Goal: Task Accomplishment & Management: Manage account settings

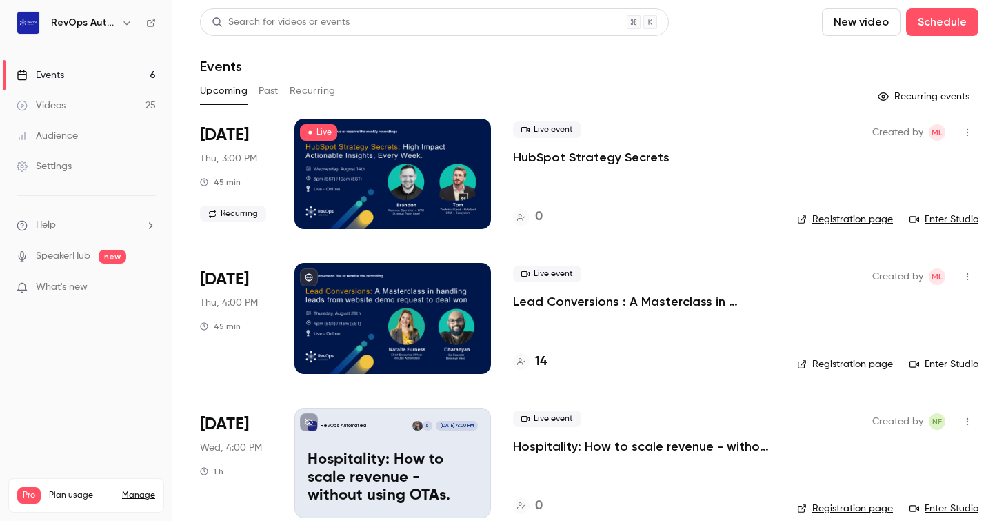
click at [410, 323] on div at bounding box center [392, 318] width 197 height 110
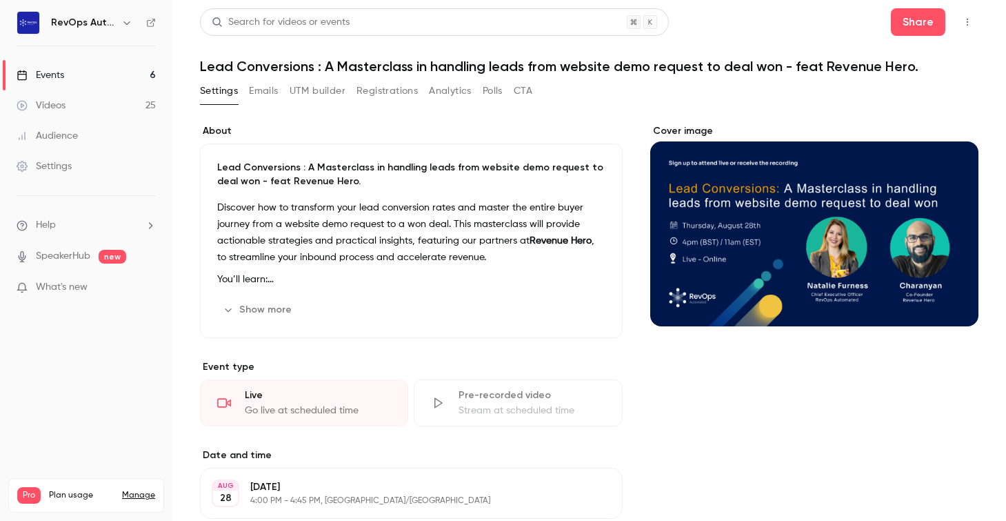
click at [376, 91] on button "Registrations" at bounding box center [387, 91] width 61 height 22
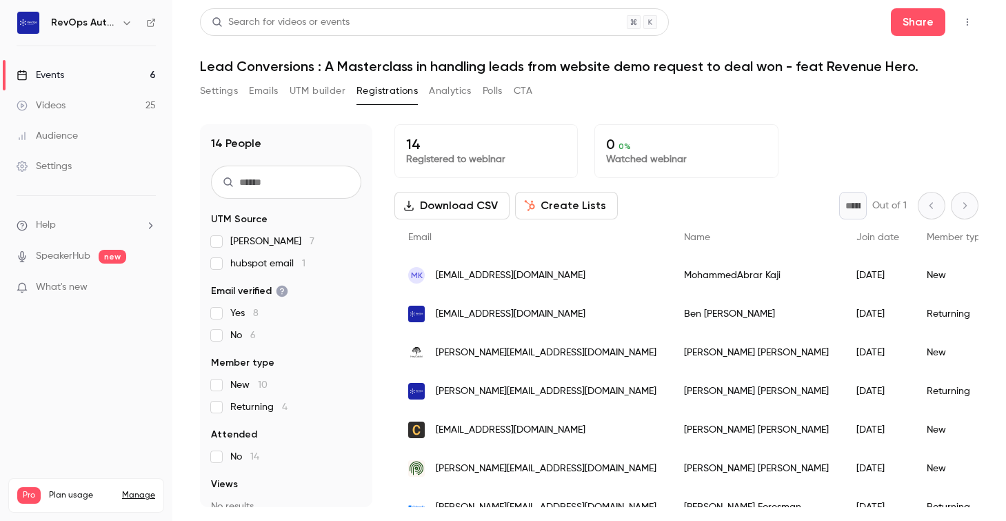
click at [832, 101] on div "Settings Emails UTM builder Registrations Analytics Polls CTA" at bounding box center [589, 94] width 779 height 28
click at [221, 94] on button "Settings" at bounding box center [219, 91] width 38 height 22
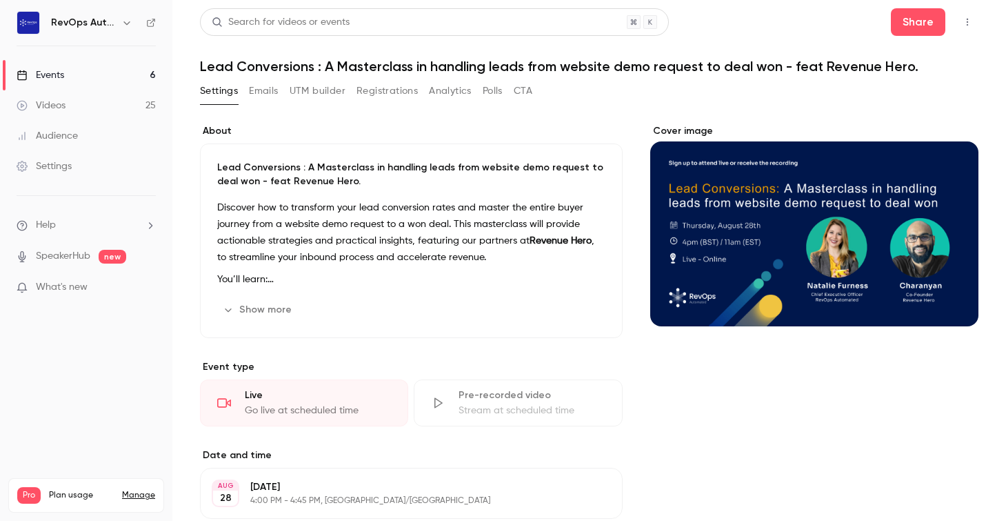
click at [378, 95] on button "Registrations" at bounding box center [387, 91] width 61 height 22
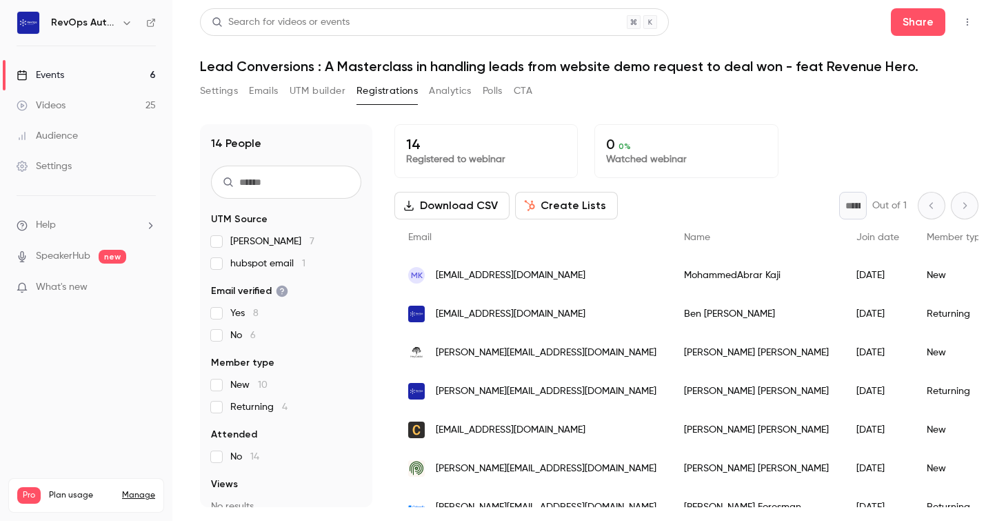
click at [220, 92] on button "Settings" at bounding box center [219, 91] width 38 height 22
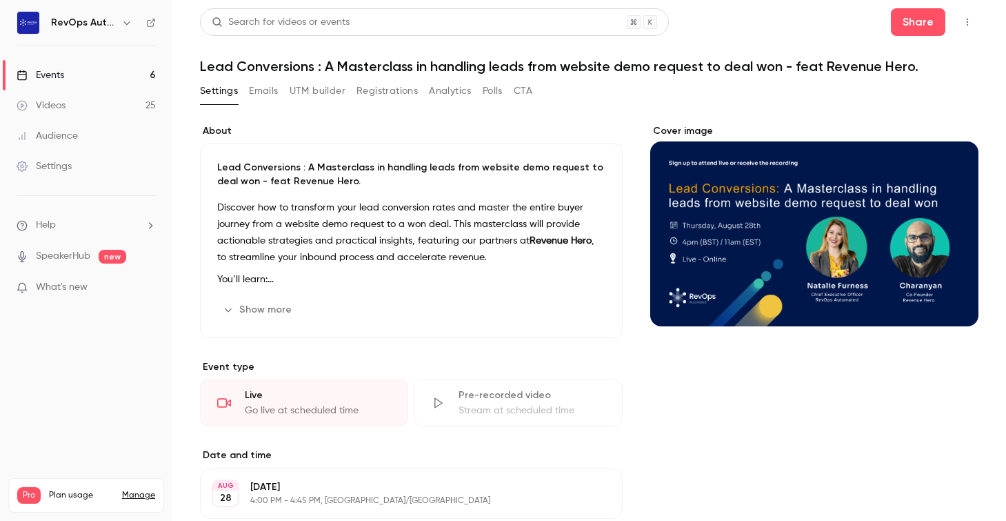
click at [86, 70] on link "Events 6" at bounding box center [86, 75] width 172 height 30
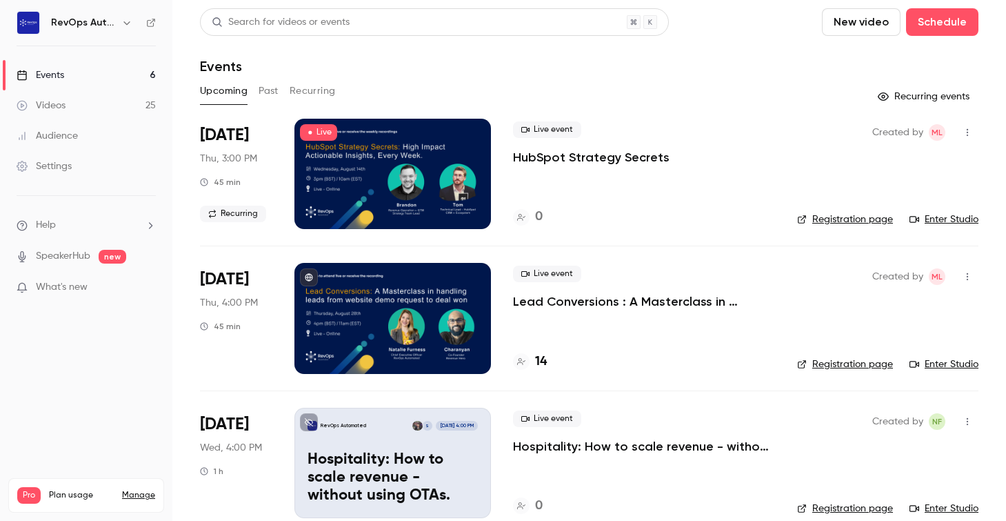
click at [943, 365] on link "Enter Studio" at bounding box center [944, 364] width 69 height 14
click at [398, 305] on div at bounding box center [392, 318] width 197 height 110
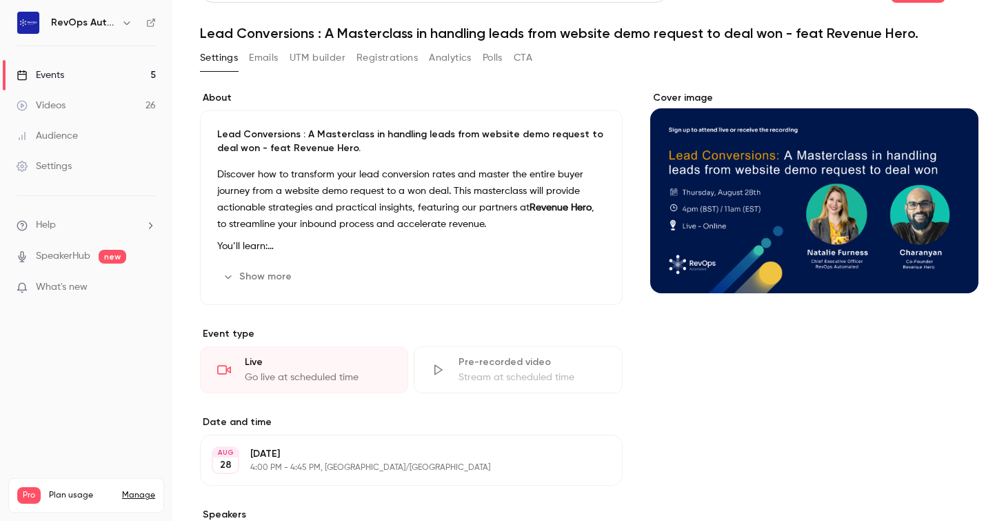
click at [374, 57] on button "Registrations" at bounding box center [387, 58] width 61 height 22
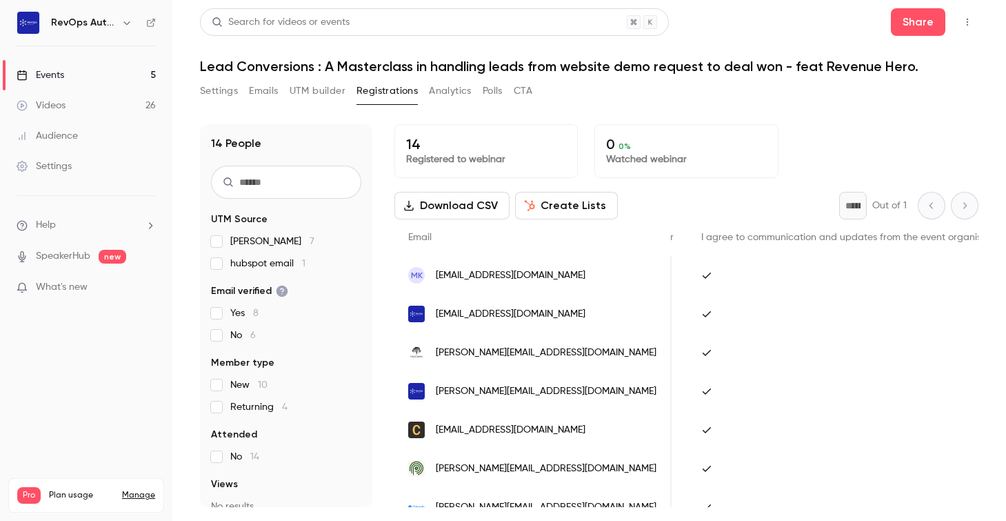
click at [293, 91] on button "UTM builder" at bounding box center [318, 91] width 56 height 22
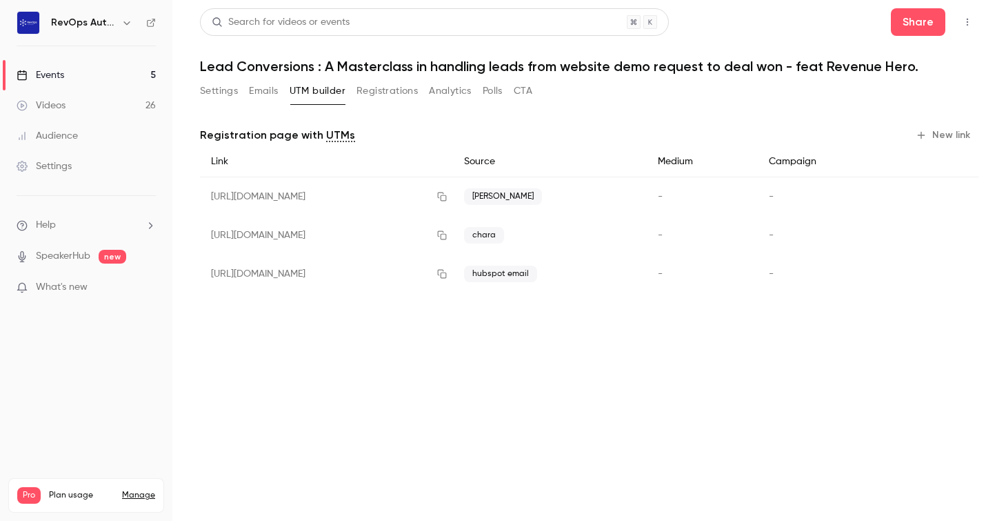
click at [390, 94] on button "Registrations" at bounding box center [387, 91] width 61 height 22
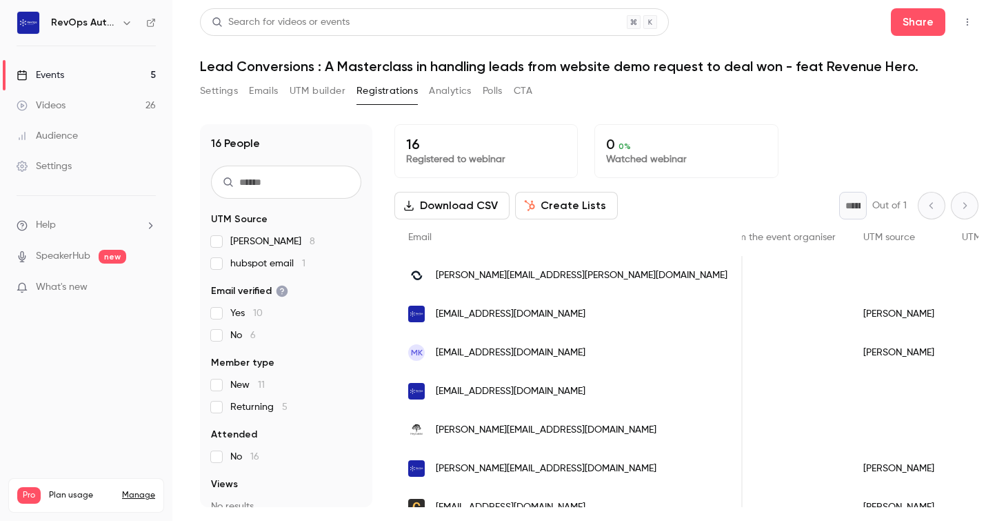
click at [58, 76] on div "Events" at bounding box center [41, 75] width 48 height 14
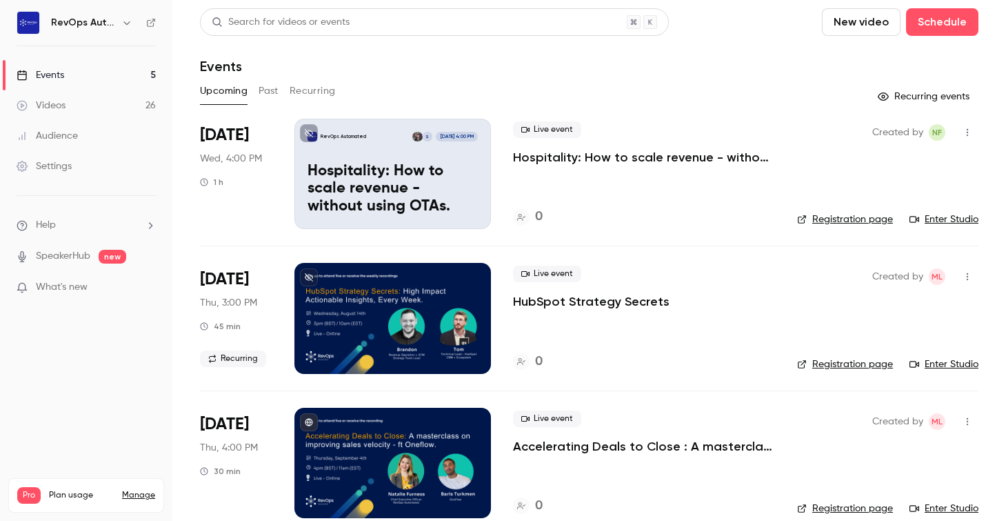
click at [345, 171] on p "Hospitality: How to scale revenue - without using OTAs." at bounding box center [393, 189] width 170 height 53
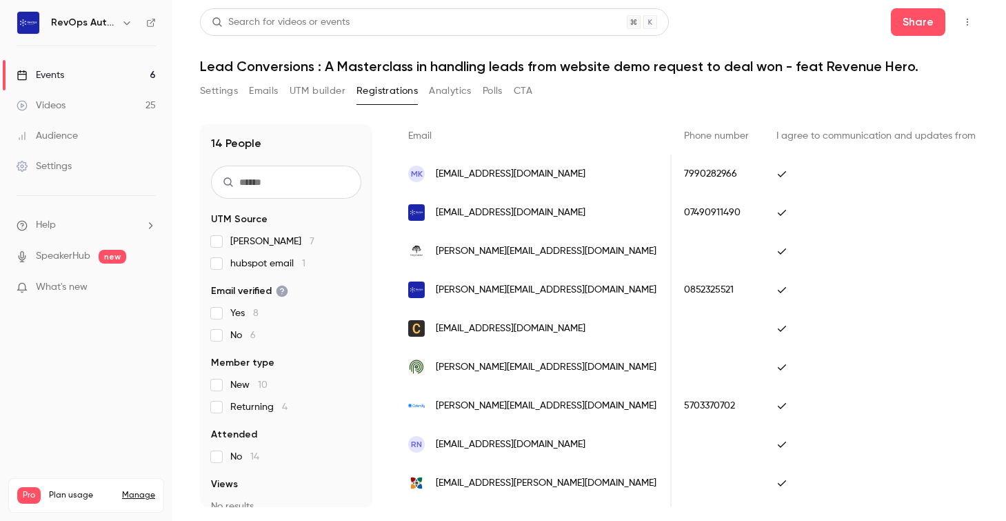
scroll to position [0, 1028]
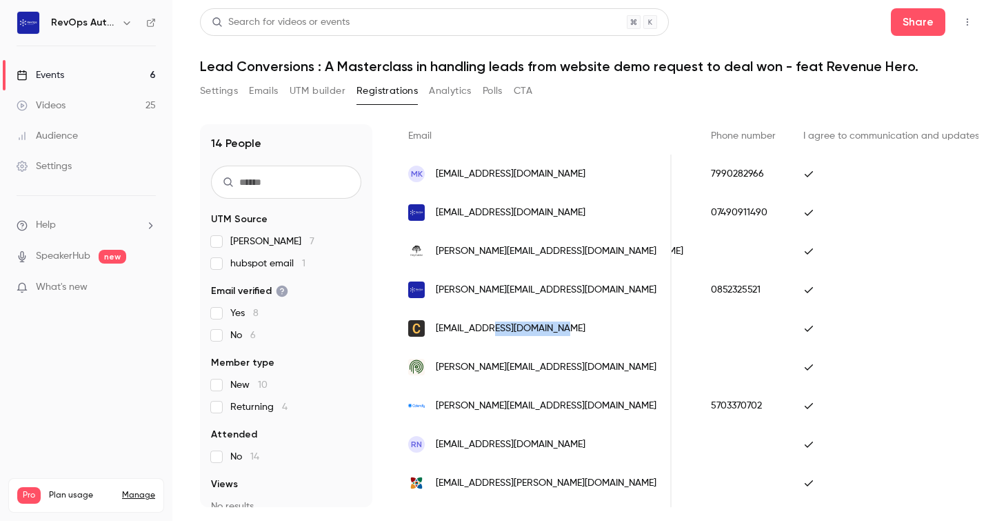
drag, startPoint x: 560, startPoint y: 326, endPoint x: 493, endPoint y: 328, distance: 66.9
click at [493, 328] on div "[EMAIL_ADDRESS][DOMAIN_NAME]" at bounding box center [532, 328] width 277 height 39
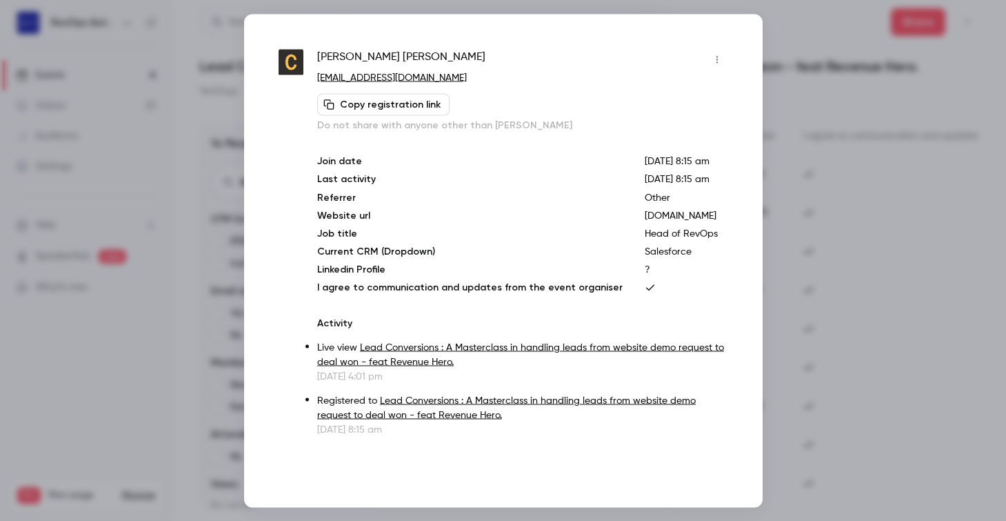
copy span "citation.co.uk"
click at [876, 203] on div at bounding box center [503, 260] width 1006 height 521
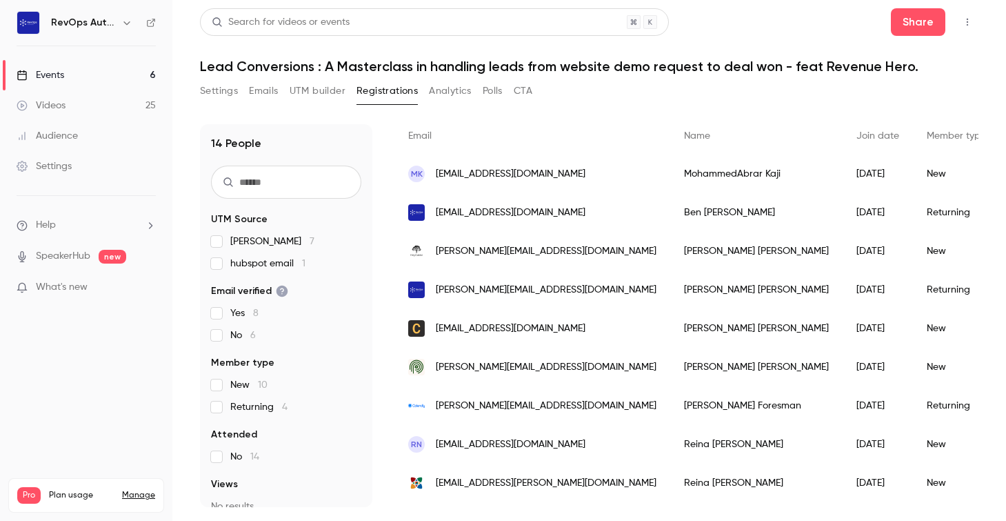
scroll to position [89, 0]
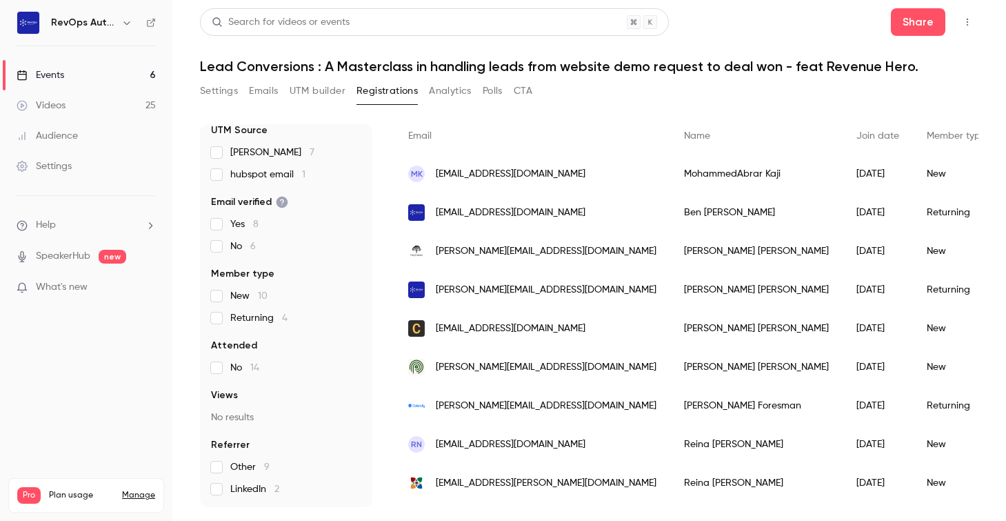
click at [216, 472] on label "Other 9" at bounding box center [286, 467] width 150 height 14
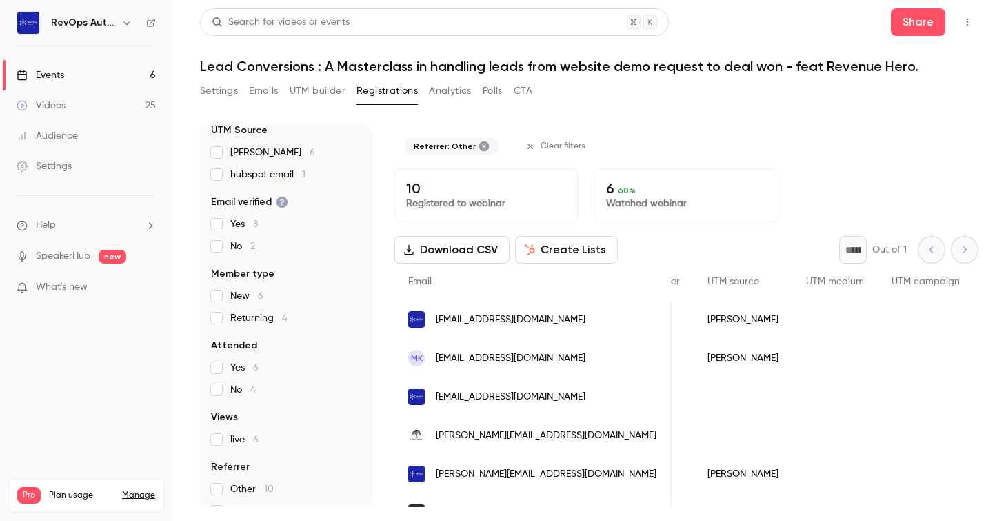
scroll to position [190, 0]
